Goal: Navigation & Orientation: Find specific page/section

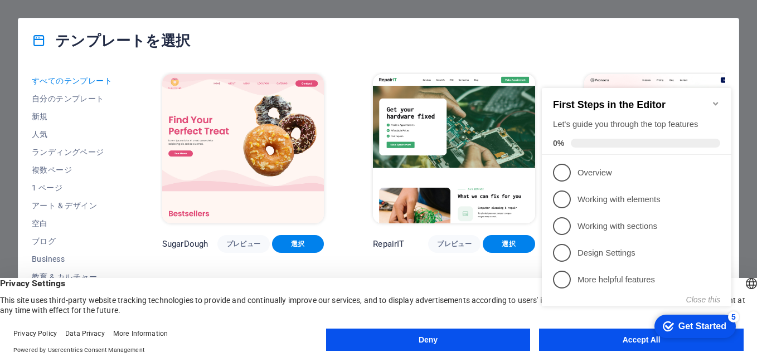
click at [486, 27] on div "テンプレートを選択" at bounding box center [378, 40] width 720 height 45
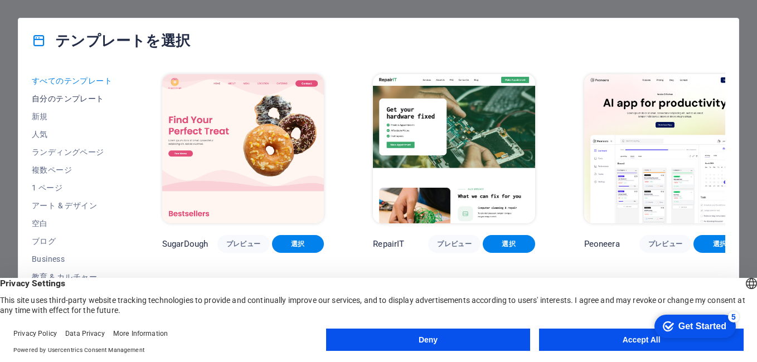
click at [90, 93] on button "自分のテンプレート" at bounding box center [72, 99] width 81 height 18
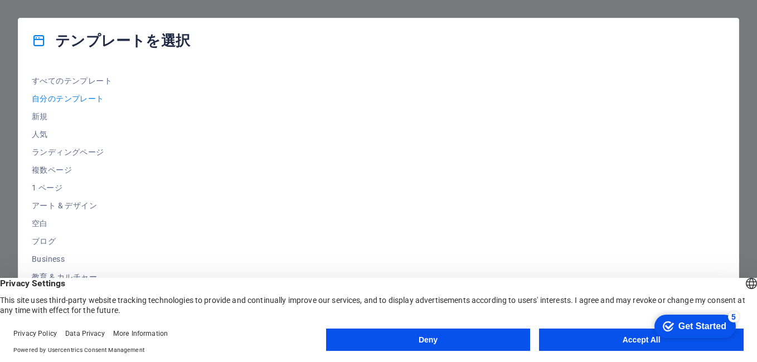
click at [491, 208] on div at bounding box center [442, 201] width 565 height 259
click at [72, 98] on span "自分のテンプレート" at bounding box center [72, 98] width 81 height 9
click at [48, 116] on span "新規" at bounding box center [72, 116] width 81 height 9
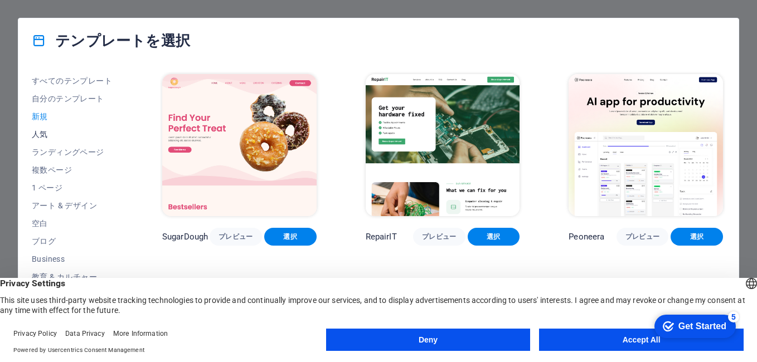
click at [56, 131] on span "人気" at bounding box center [72, 134] width 81 height 9
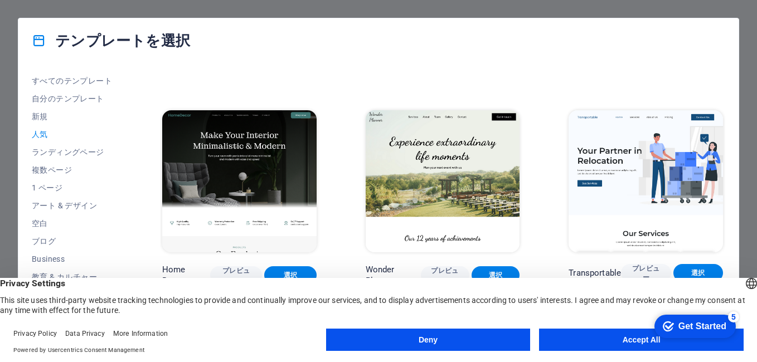
scroll to position [279, 0]
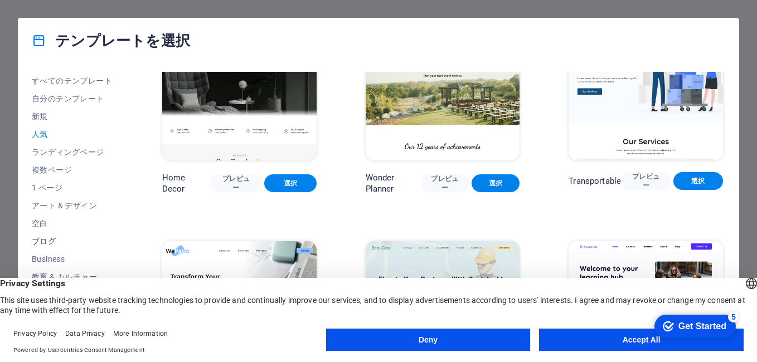
click at [50, 237] on span "ブログ" at bounding box center [72, 241] width 81 height 9
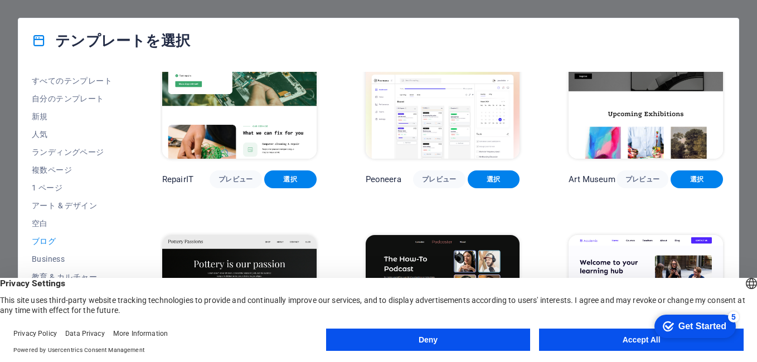
click at [743, 282] on div "English Deutsch" at bounding box center [751, 285] width 16 height 18
click at [9, 247] on div "テンプレートを選択 すべてのテンプレート 自分のテンプレート 新規 人気 ランディングページ 複数ページ 1 ページ アート & デザイン 空白 ブログ Bu…" at bounding box center [378, 181] width 757 height 362
drag, startPoint x: 21, startPoint y: 287, endPoint x: 25, endPoint y: 352, distance: 64.2
click at [28, 348] on div "English Deutsch English Deutsch Privacy Settings This site uses third-party web…" at bounding box center [378, 320] width 757 height 84
click at [540, 25] on div "テンプレートを選択" at bounding box center [378, 40] width 720 height 45
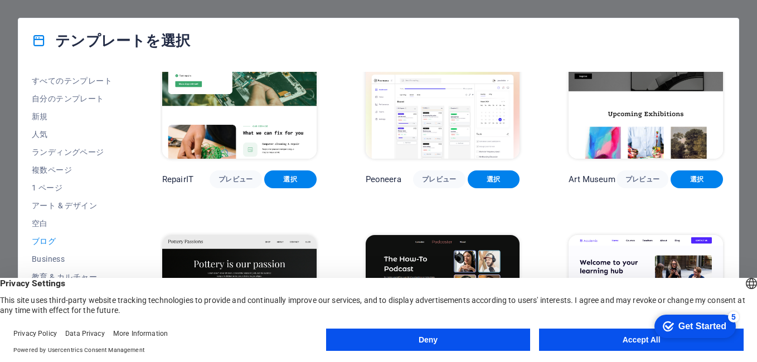
click at [750, 175] on div "テンプレートを選択 すべてのテンプレート 自分のテンプレート 新規 人気 ランディングページ 複数ページ 1 ページ アート & デザイン 空白 ブログ Bu…" at bounding box center [378, 181] width 757 height 362
